Goal: Task Accomplishment & Management: Manage account settings

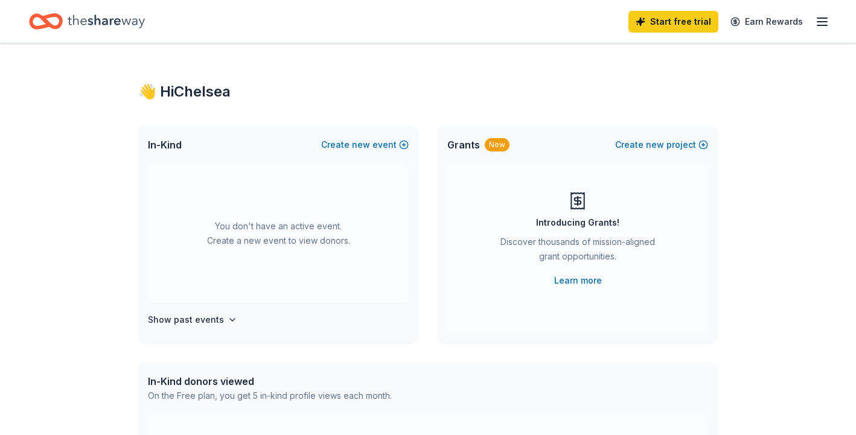
click at [111, 22] on icon "Home" at bounding box center [106, 20] width 77 height 13
click at [101, 17] on icon "Home" at bounding box center [106, 21] width 77 height 25
click at [98, 23] on icon "Home" at bounding box center [106, 21] width 77 height 25
click at [826, 24] on icon "button" at bounding box center [822, 21] width 14 height 14
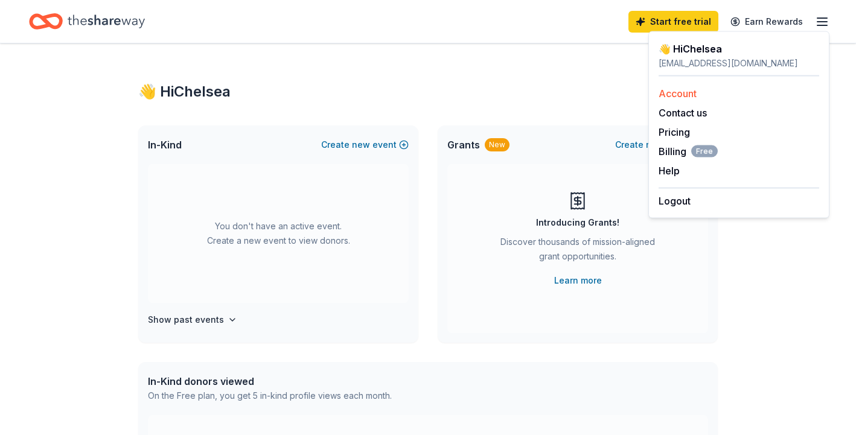
click at [684, 91] on link "Account" at bounding box center [678, 94] width 38 height 12
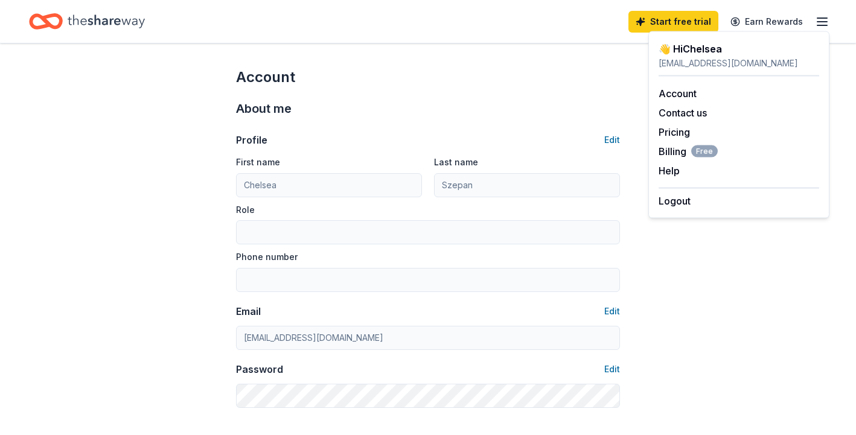
click at [547, 85] on div "Account" at bounding box center [428, 77] width 384 height 19
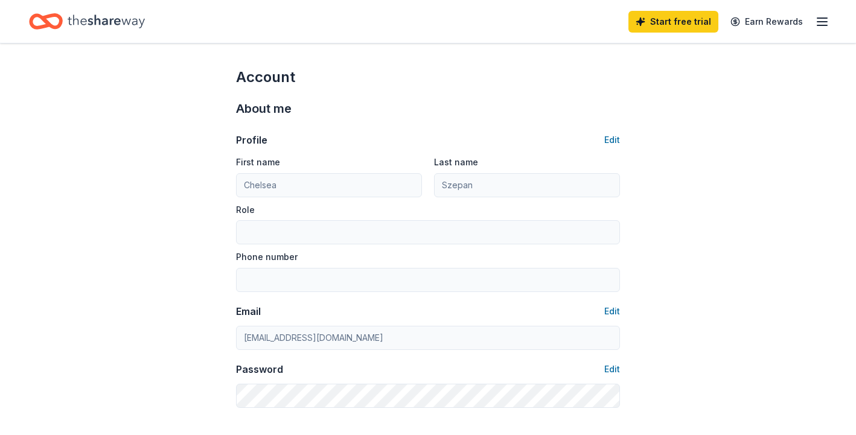
click at [122, 16] on icon "Home" at bounding box center [106, 21] width 77 height 25
